Goal: Use online tool/utility: Utilize a website feature to perform a specific function

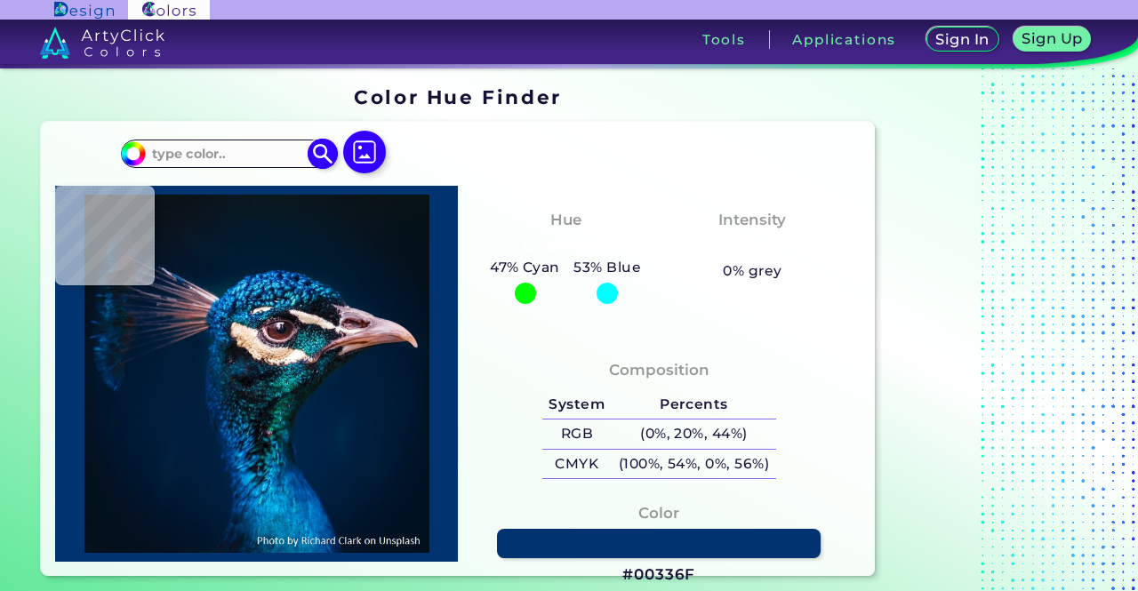
type input "#000000"
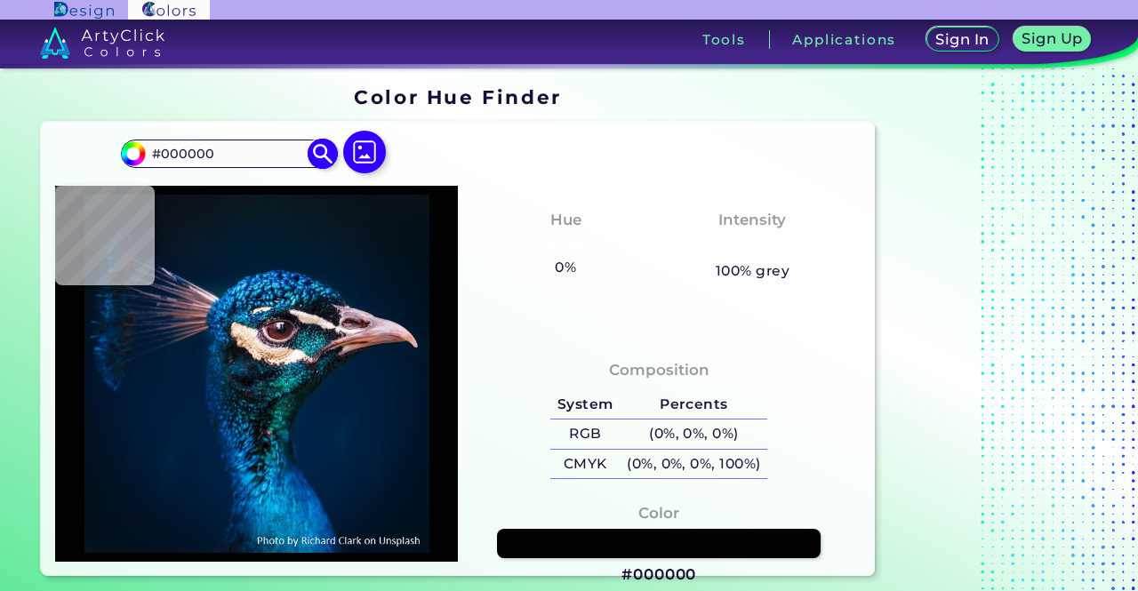
click at [194, 161] on input "#000000" at bounding box center [228, 153] width 165 height 24
paste input "#0D3D62"
click at [314, 151] on img at bounding box center [323, 153] width 31 height 31
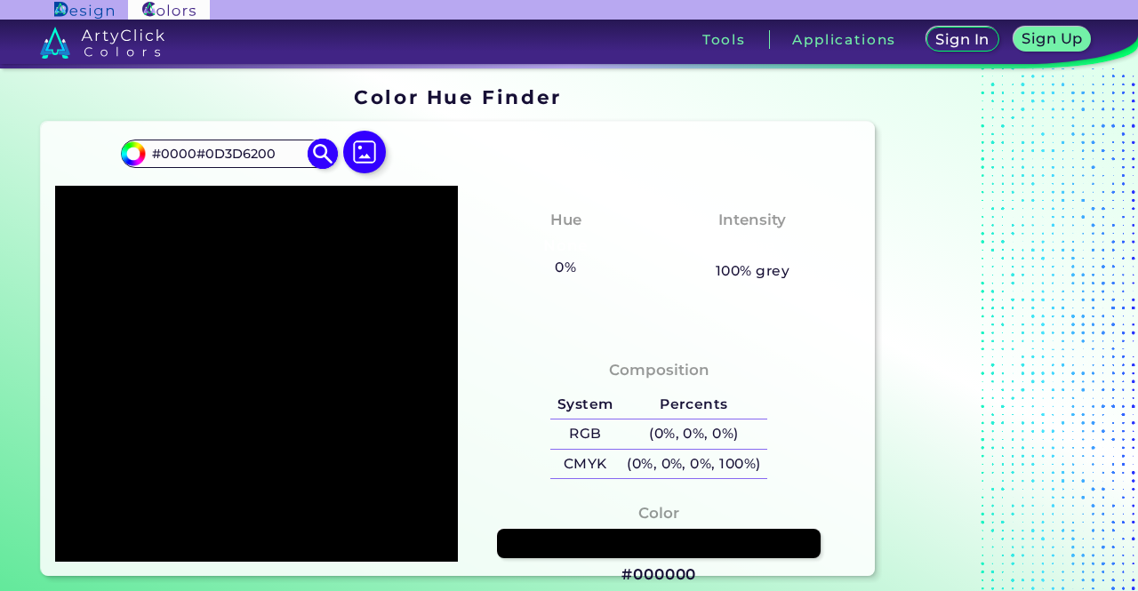
click at [283, 149] on input "#0000#0D3D6200" at bounding box center [228, 153] width 165 height 24
paste input "D3D62"
type input "#0D3D62"
click at [329, 154] on img at bounding box center [323, 153] width 31 height 31
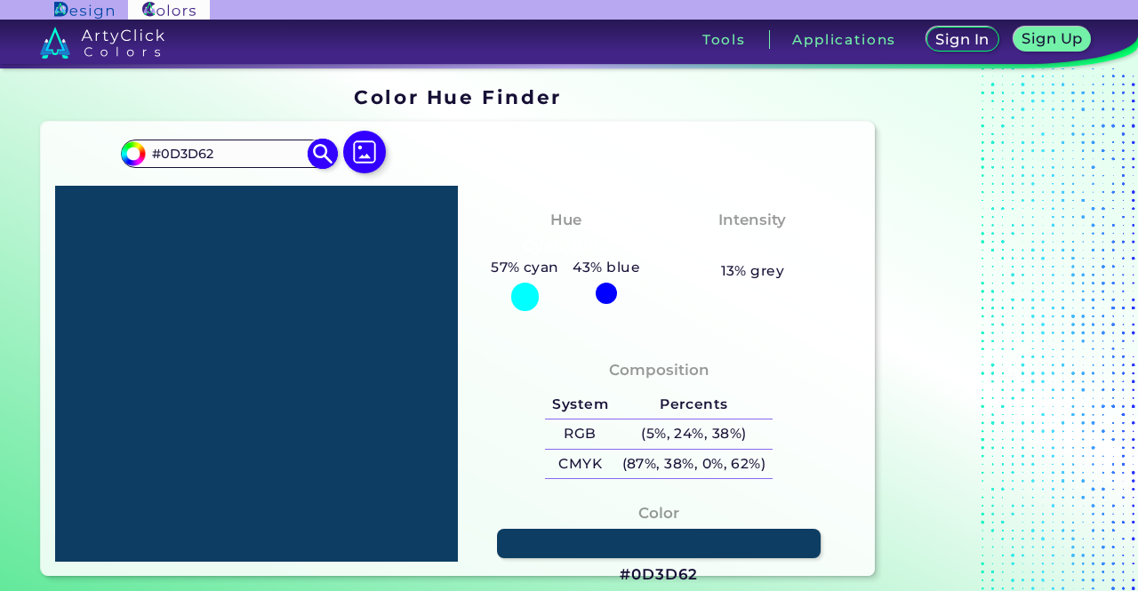
type input "#0d3d62"
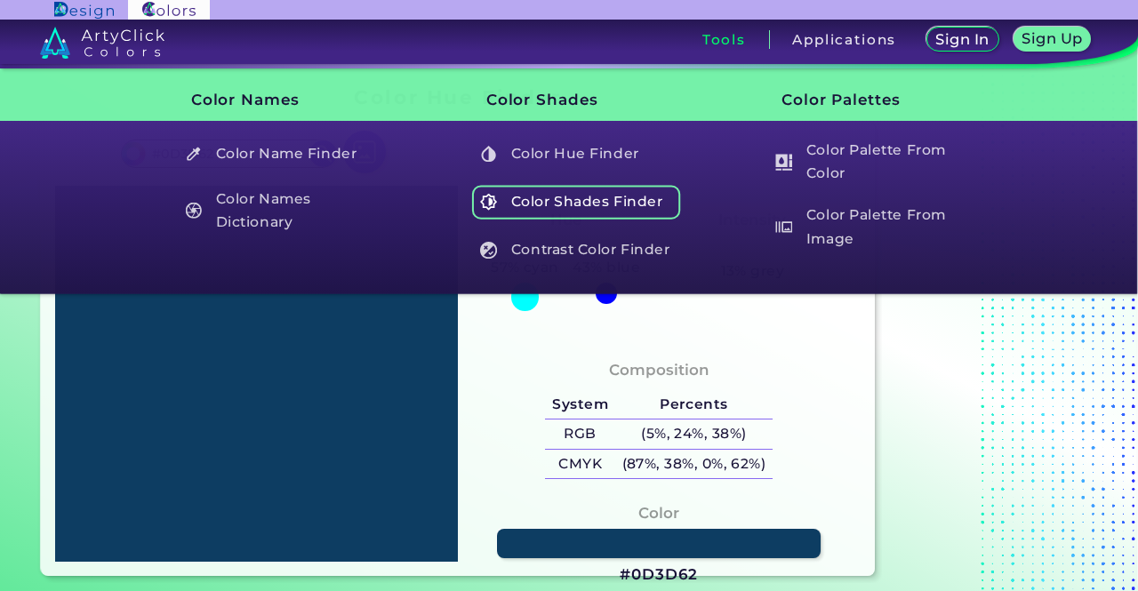
click at [592, 212] on h5 "Color Shades Finder" at bounding box center [576, 202] width 209 height 34
